Goal: Transaction & Acquisition: Purchase product/service

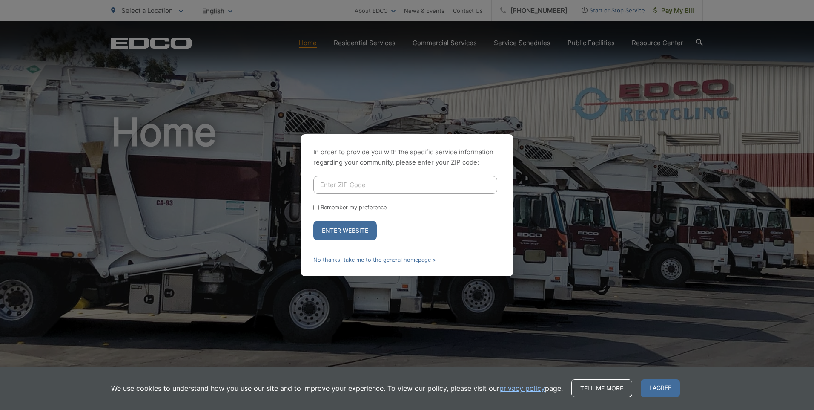
click at [358, 186] on input "Enter ZIP Code" at bounding box center [405, 185] width 184 height 18
type input "91942"
click at [313, 221] on button "Enter Website" at bounding box center [344, 231] width 63 height 20
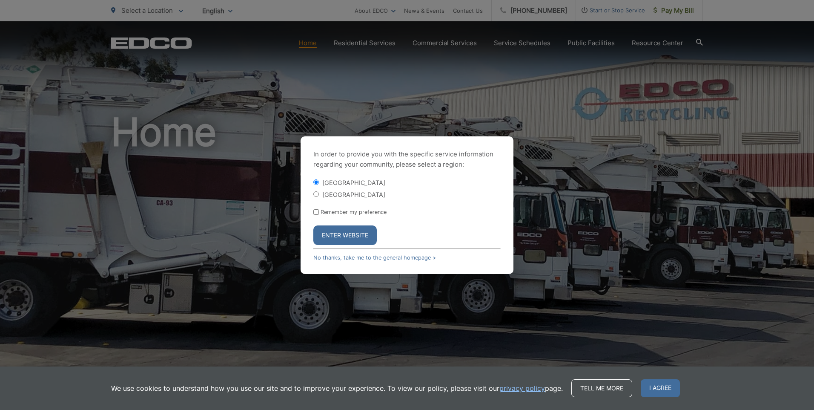
click at [355, 237] on button "Enter Website" at bounding box center [344, 235] width 63 height 20
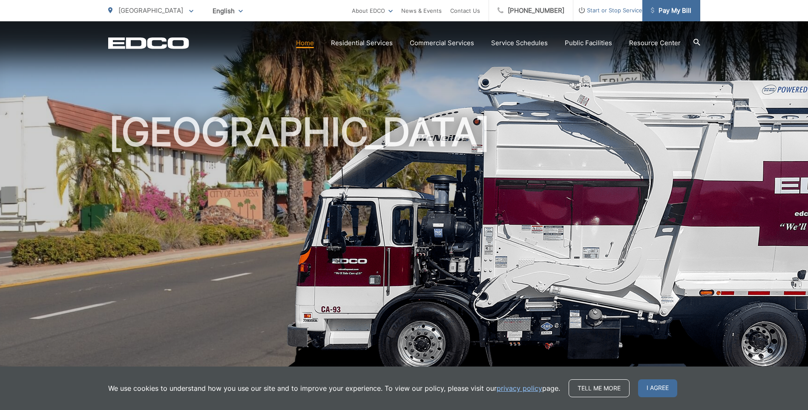
click at [673, 9] on span "Pay My Bill" at bounding box center [670, 11] width 40 height 10
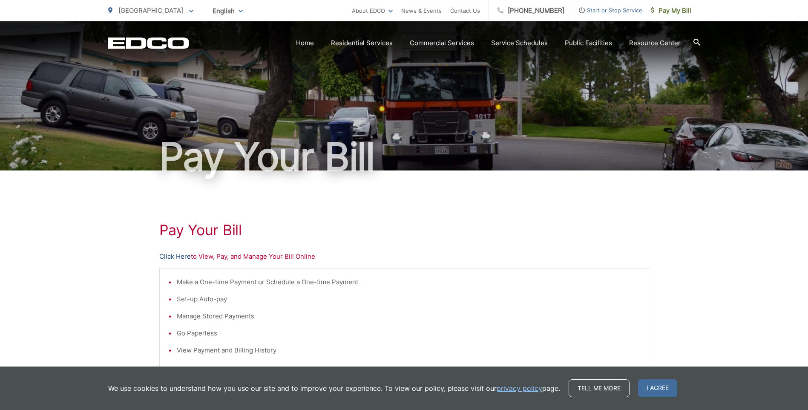
click at [166, 254] on link "Click Here" at bounding box center [175, 256] width 32 height 10
click at [668, 12] on span "Pay My Bill" at bounding box center [670, 11] width 40 height 10
click at [175, 255] on link "Click Here" at bounding box center [175, 256] width 32 height 10
click at [669, 13] on span "Pay My Bill" at bounding box center [670, 11] width 40 height 10
click at [679, 13] on span "Pay My Bill" at bounding box center [670, 11] width 40 height 10
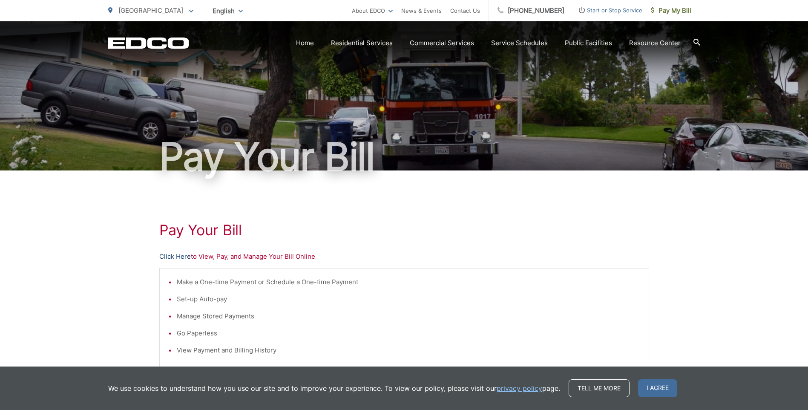
click at [176, 255] on link "Click Here" at bounding box center [175, 256] width 32 height 10
drag, startPoint x: 673, startPoint y: 9, endPoint x: 668, endPoint y: 13, distance: 6.6
click at [673, 9] on span "Pay My Bill" at bounding box center [670, 11] width 40 height 10
click at [172, 256] on link "Click Here" at bounding box center [175, 256] width 32 height 10
